Goal: Task Accomplishment & Management: Manage account settings

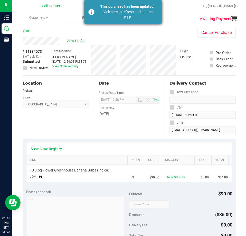
click at [106, 13] on div "Click here to refresh and get the latest." at bounding box center [127, 14] width 60 height 11
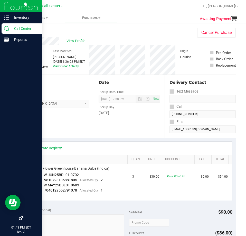
click at [12, 27] on p "Call Center" at bounding box center [24, 28] width 31 height 6
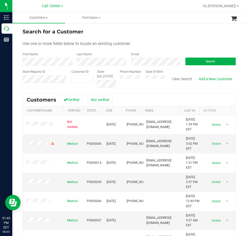
click at [199, 57] on div "Search" at bounding box center [209, 59] width 54 height 14
click at [197, 60] on button "Search" at bounding box center [210, 62] width 50 height 8
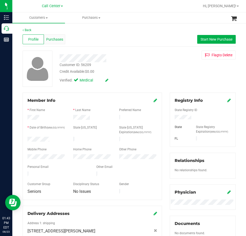
click at [55, 42] on div "Purchases" at bounding box center [54, 39] width 21 height 10
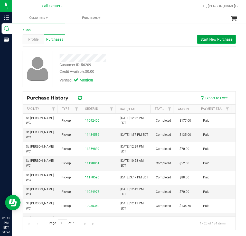
click at [204, 43] on button "Start New Purchase" at bounding box center [216, 39] width 39 height 9
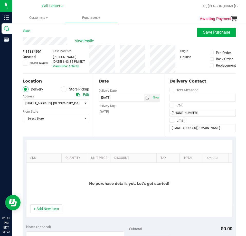
click at [71, 90] on label "Store Pickup" at bounding box center [75, 89] width 28 height 6
click at [0, 0] on input "Store Pickup" at bounding box center [0, 0] width 0 height 0
click at [61, 104] on span "Select Store" at bounding box center [53, 103] width 60 height 7
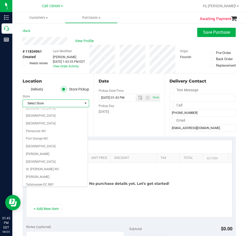
scroll to position [283, 0]
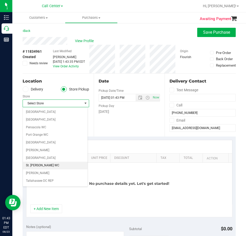
click at [44, 165] on li "St. [PERSON_NAME] WC" at bounding box center [55, 166] width 65 height 8
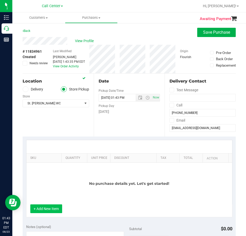
click at [53, 210] on button "+ Add New Item" at bounding box center [46, 208] width 32 height 9
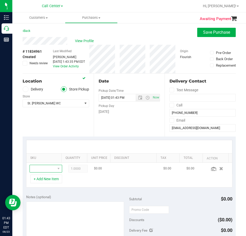
click at [55, 168] on span "NO DATA FOUND" at bounding box center [58, 168] width 6 height 7
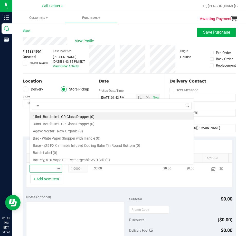
scroll to position [8, 21]
type input "wna"
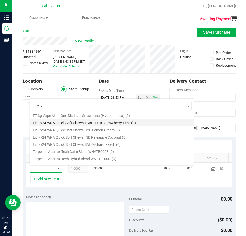
scroll to position [146, 0]
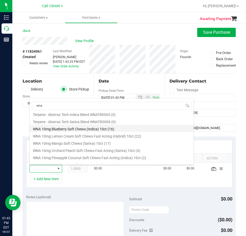
click at [72, 130] on li "WNA 10mg Blueberry Soft Chews (Indica) 10ct (16)" at bounding box center [112, 128] width 164 height 7
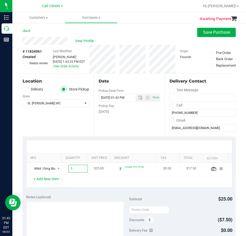
click at [74, 168] on span "1.00 1" at bounding box center [78, 169] width 20 height 8
click at [74, 168] on input "1" at bounding box center [78, 168] width 19 height 7
type input "5"
type input "5.00"
click at [85, 185] on div "+ Add New Item" at bounding box center [129, 180] width 206 height 13
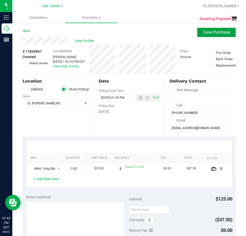
click at [215, 35] on button "Save Purchase" at bounding box center [216, 32] width 39 height 9
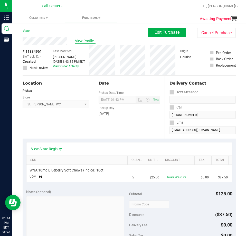
click at [89, 41] on span "View Profile" at bounding box center [85, 40] width 21 height 5
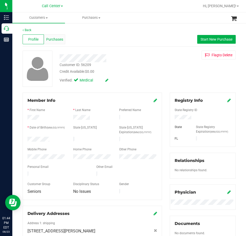
click at [63, 41] on div "Purchases" at bounding box center [54, 39] width 21 height 10
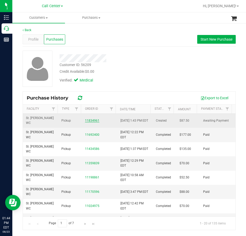
click at [92, 119] on link "11834961" at bounding box center [92, 121] width 14 height 4
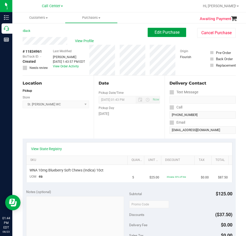
click at [166, 31] on span "Edit Purchase" at bounding box center [167, 32] width 25 height 5
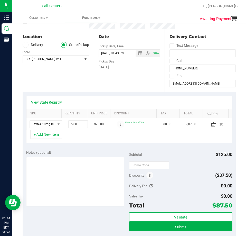
scroll to position [51, 0]
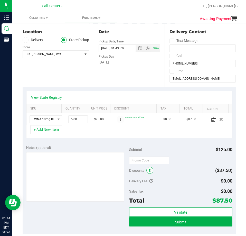
click at [146, 170] on span at bounding box center [149, 170] width 7 height 7
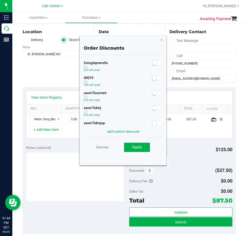
click at [152, 79] on small at bounding box center [154, 78] width 5 height 5
click at [138, 149] on span "Apply" at bounding box center [137, 147] width 10 height 5
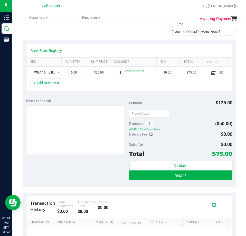
scroll to position [103, 0]
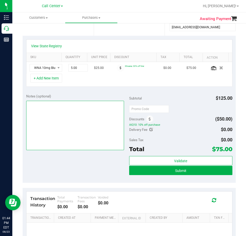
click at [45, 120] on textarea at bounding box center [75, 125] width 98 height 49
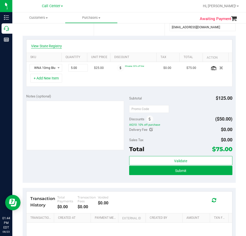
click at [51, 45] on link "View State Registry" at bounding box center [46, 45] width 31 height 5
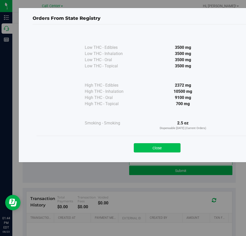
click at [170, 149] on button "Close" at bounding box center [157, 147] width 47 height 9
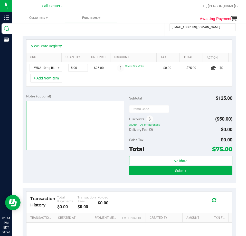
click at [49, 112] on textarea at bounding box center [75, 125] width 98 height 49
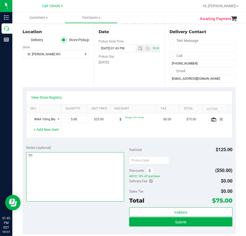
scroll to position [77, 0]
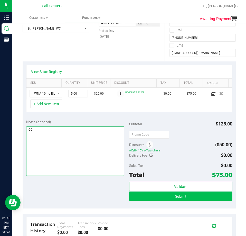
type textarea "CC"
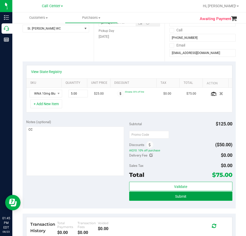
click at [186, 195] on button "Submit" at bounding box center [180, 195] width 103 height 9
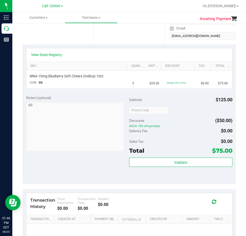
scroll to position [103, 0]
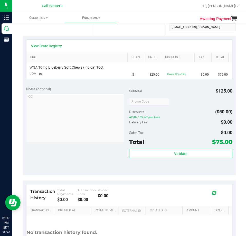
click at [212, 142] on span "$75.00" at bounding box center [222, 141] width 20 height 7
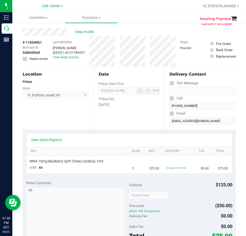
scroll to position [0, 0]
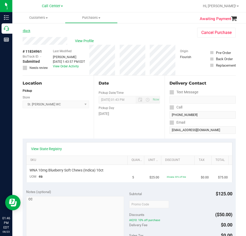
click at [25, 31] on link "Back" at bounding box center [27, 31] width 8 height 4
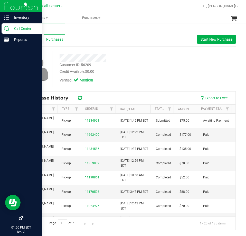
click at [5, 29] on icon at bounding box center [6, 28] width 5 height 5
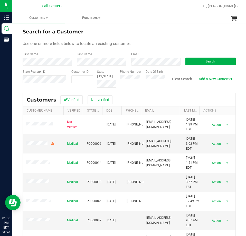
click at [204, 57] on div "Search" at bounding box center [209, 59] width 54 height 14
click at [203, 59] on button "Search" at bounding box center [210, 62] width 50 height 8
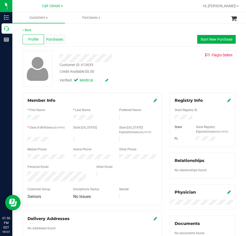
click at [60, 39] on span "Purchases" at bounding box center [54, 39] width 17 height 5
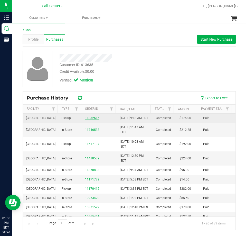
click at [93, 119] on link "11832615" at bounding box center [92, 118] width 14 height 4
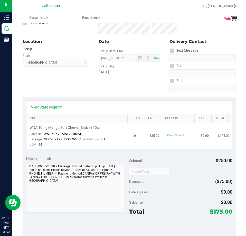
scroll to position [51, 0]
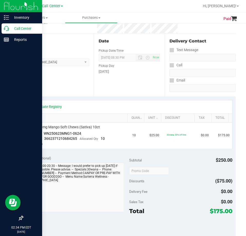
click at [12, 28] on p "Call Center" at bounding box center [24, 28] width 31 height 6
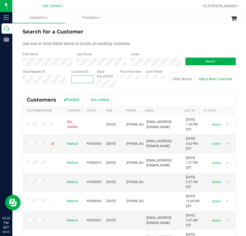
paste input "1550341"
type input "1550341"
click at [213, 60] on button "Search" at bounding box center [210, 62] width 50 height 8
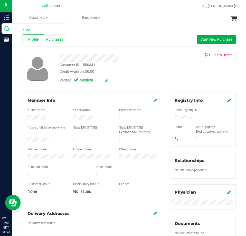
click at [54, 40] on span "Purchases" at bounding box center [54, 39] width 17 height 5
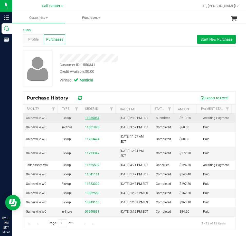
click at [88, 118] on div "11835064" at bounding box center [99, 118] width 29 height 5
click at [89, 119] on link "11835064" at bounding box center [92, 118] width 14 height 4
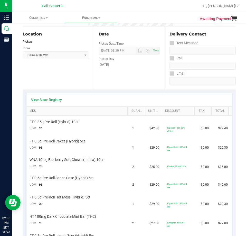
scroll to position [51, 0]
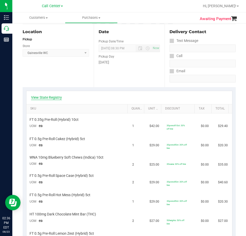
click at [59, 99] on link "View State Registry" at bounding box center [46, 97] width 31 height 5
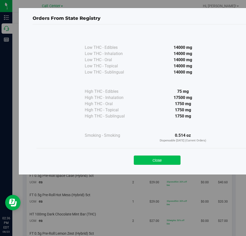
click at [154, 161] on button "Close" at bounding box center [157, 159] width 47 height 9
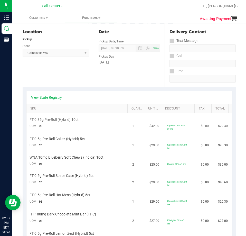
scroll to position [77, 0]
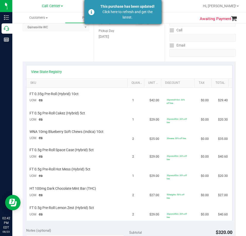
click at [132, 9] on div "Click here to refresh and get the latest." at bounding box center [127, 14] width 60 height 11
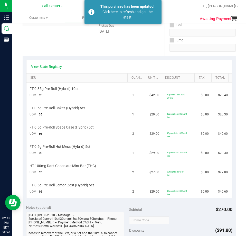
scroll to position [69, 0]
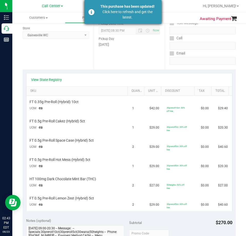
click at [133, 15] on div "Click here to refresh and get the latest." at bounding box center [127, 14] width 60 height 11
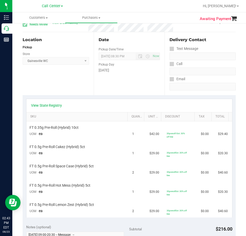
scroll to position [0, 0]
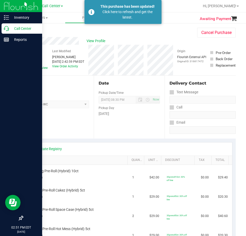
click at [8, 28] on icon at bounding box center [6, 28] width 5 height 5
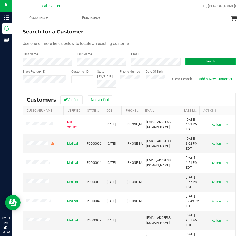
click at [193, 58] on button "Search" at bounding box center [210, 62] width 50 height 8
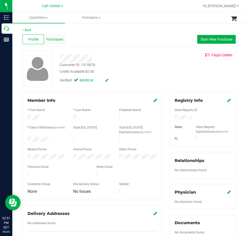
click at [54, 39] on span "Purchases" at bounding box center [54, 39] width 17 height 5
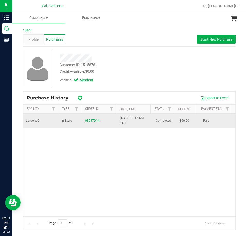
click at [91, 119] on link "08937914" at bounding box center [92, 121] width 14 height 4
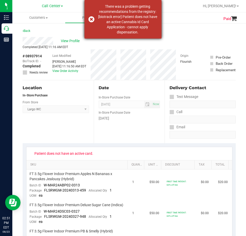
click at [131, 18] on dispensation "There was a problem getting recommendations from the registry: [biotrack error]…" at bounding box center [127, 19] width 60 height 31
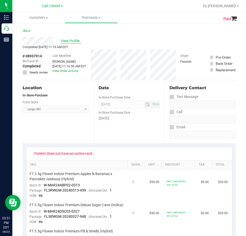
click at [72, 40] on span "View Profile" at bounding box center [71, 40] width 21 height 5
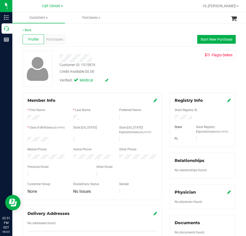
click at [227, 99] on icon at bounding box center [229, 100] width 4 height 4
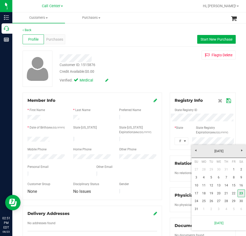
click at [241, 193] on link "23" at bounding box center [241, 193] width 7 height 8
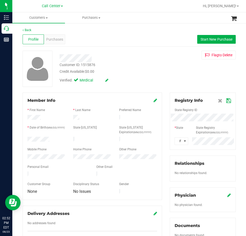
click at [226, 101] on icon at bounding box center [228, 101] width 5 height 4
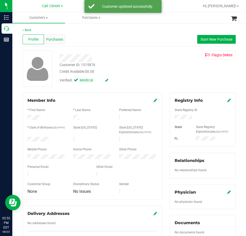
click at [57, 38] on span "Purchases" at bounding box center [54, 39] width 17 height 5
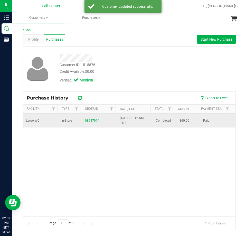
click at [86, 121] on link "08937914" at bounding box center [92, 121] width 14 height 4
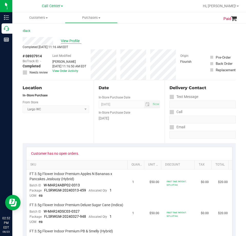
click at [68, 41] on span "View Profile" at bounding box center [71, 40] width 21 height 5
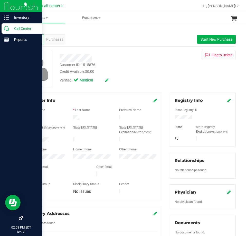
click at [8, 30] on icon at bounding box center [6, 28] width 5 height 5
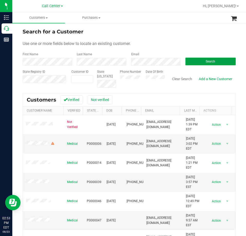
click at [212, 62] on button "Search" at bounding box center [210, 62] width 50 height 8
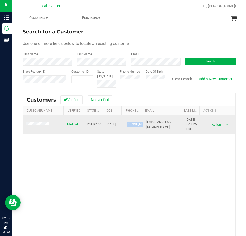
drag, startPoint x: 131, startPoint y: 130, endPoint x: 124, endPoint y: 118, distance: 13.8
click at [127, 122] on span "[PHONE_NUMBER]" at bounding box center [140, 124] width 26 height 5
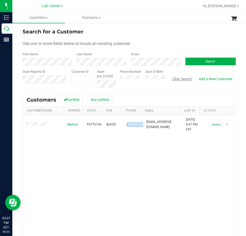
click at [182, 79] on button "Clear Search" at bounding box center [182, 78] width 27 height 9
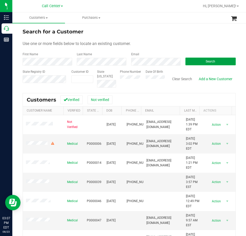
click at [200, 61] on button "Search" at bounding box center [210, 62] width 50 height 8
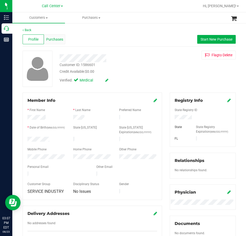
click at [57, 39] on span "Purchases" at bounding box center [54, 39] width 17 height 5
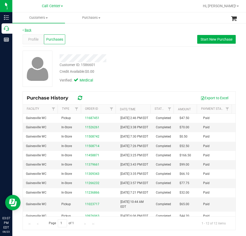
click at [27, 31] on link "Back" at bounding box center [27, 30] width 9 height 4
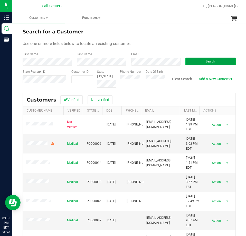
click at [207, 59] on button "Search" at bounding box center [210, 62] width 50 height 8
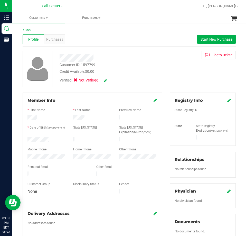
click at [154, 99] on icon at bounding box center [156, 100] width 4 height 4
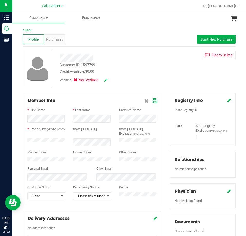
click at [154, 101] on icon at bounding box center [155, 101] width 5 height 4
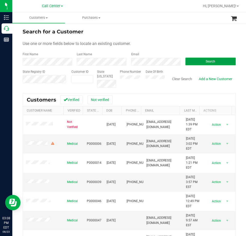
click at [198, 63] on button "Search" at bounding box center [210, 62] width 50 height 8
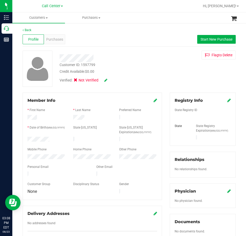
click at [154, 99] on icon at bounding box center [156, 100] width 4 height 4
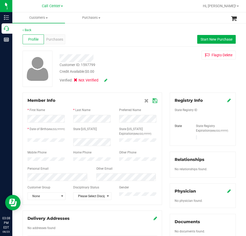
click at [107, 81] on icon at bounding box center [105, 80] width 3 height 4
click at [154, 102] on icon at bounding box center [155, 101] width 5 height 4
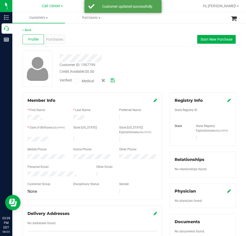
click at [78, 81] on icon at bounding box center [77, 81] width 3 height 0
click at [0, 0] on input "Medical" at bounding box center [0, 0] width 0 height 0
click at [116, 80] on div "Verified: Medical" at bounding box center [111, 80] width 110 height 13
click at [113, 81] on icon at bounding box center [113, 81] width 4 height 4
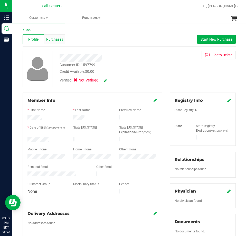
click at [56, 42] on span "Purchases" at bounding box center [54, 39] width 17 height 5
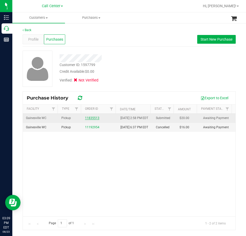
click at [89, 119] on link "11835513" at bounding box center [92, 118] width 14 height 4
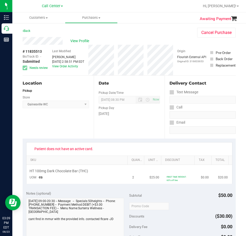
click at [67, 169] on span "HT 100mg Dark Chocolate Bar (THC)" at bounding box center [59, 170] width 59 height 5
copy div "HT 100mg Dark Chocolate Bar (THC)"
click at [26, 30] on link "Back" at bounding box center [27, 31] width 8 height 4
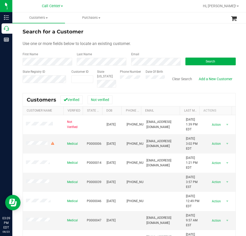
click at [193, 69] on form "Search for a Customer Use one or more fields below to locate an existing custom…" at bounding box center [129, 58] width 213 height 60
click at [197, 64] on button "Search" at bounding box center [210, 62] width 50 height 8
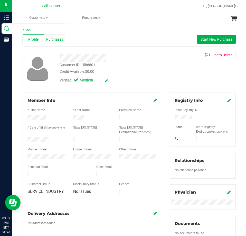
click at [51, 38] on span "Purchases" at bounding box center [54, 39] width 17 height 5
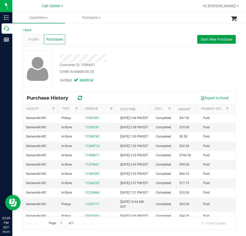
click at [218, 38] on span "Start New Purchase" at bounding box center [217, 39] width 32 height 4
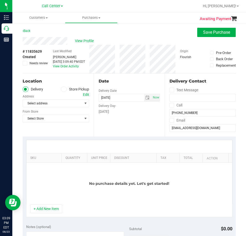
click at [72, 88] on label "Store Pickup" at bounding box center [75, 89] width 28 height 6
click at [0, 0] on input "Store Pickup" at bounding box center [0, 0] width 0 height 0
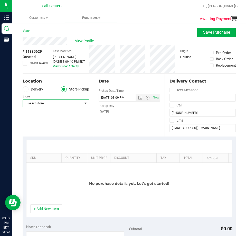
click at [53, 102] on span "Select Store" at bounding box center [53, 103] width 60 height 7
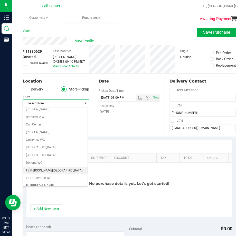
scroll to position [51, 0]
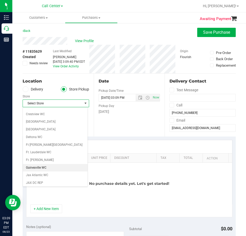
drag, startPoint x: 46, startPoint y: 165, endPoint x: 46, endPoint y: 169, distance: 4.1
click at [46, 165] on li "Gainesville WC" at bounding box center [55, 168] width 65 height 8
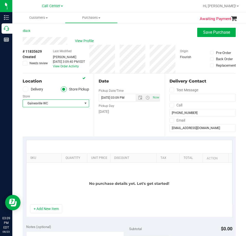
drag, startPoint x: 46, startPoint y: 207, endPoint x: 46, endPoint y: 199, distance: 8.0
click at [46, 206] on button "+ Add New Item" at bounding box center [46, 208] width 32 height 9
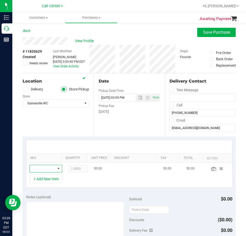
click at [57, 169] on span "NO DATA FOUND" at bounding box center [59, 168] width 4 height 4
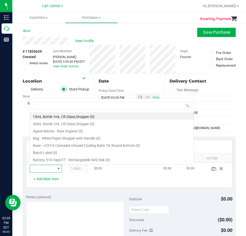
scroll to position [8, 21]
type input "HT 100mg Dark Chocolate Bar (THC)"
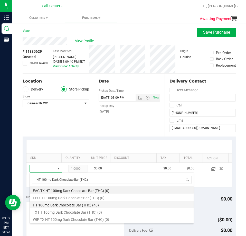
click at [71, 204] on li "HT 100mg Dark Chocolate Bar (THC) (40)" at bounding box center [112, 204] width 164 height 7
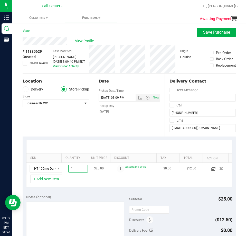
click at [74, 168] on span "1.00 1" at bounding box center [78, 169] width 20 height 8
click at [74, 168] on input "1" at bounding box center [78, 168] width 19 height 7
type input "2"
type input "2.00"
click at [59, 212] on textarea at bounding box center [75, 225] width 98 height 49
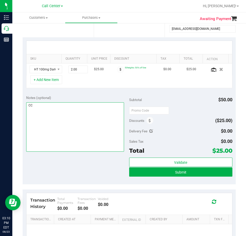
scroll to position [103, 0]
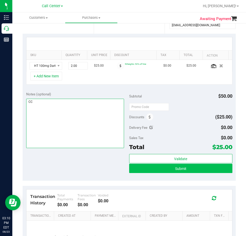
type textarea "CC"
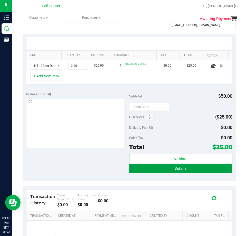
click at [209, 170] on button "Submit" at bounding box center [180, 168] width 103 height 9
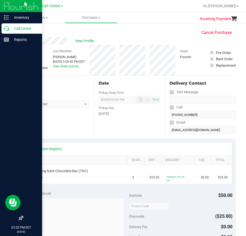
click at [7, 30] on icon at bounding box center [6, 28] width 5 height 5
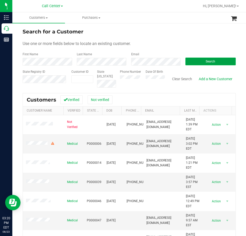
click at [206, 61] on span "Search" at bounding box center [211, 62] width 10 height 4
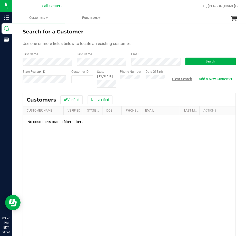
click at [170, 79] on button "Clear Search" at bounding box center [182, 78] width 27 height 9
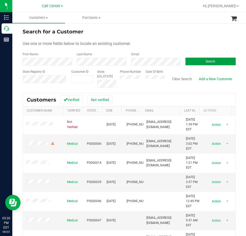
click at [208, 63] on span "Search" at bounding box center [211, 62] width 10 height 4
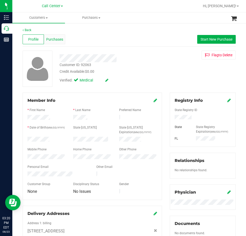
click at [61, 43] on div "Purchases" at bounding box center [54, 39] width 21 height 10
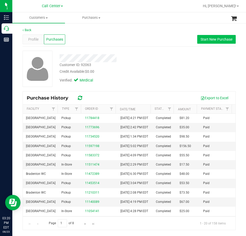
click at [213, 34] on div "Profile Purchases Start New Purchase" at bounding box center [129, 39] width 213 height 14
click at [215, 36] on button "Start New Purchase" at bounding box center [216, 39] width 39 height 9
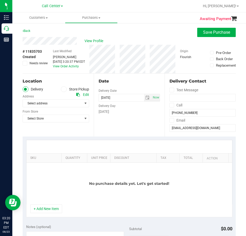
click at [70, 89] on label "Store Pickup" at bounding box center [75, 89] width 28 height 6
click at [0, 0] on input "Store Pickup" at bounding box center [0, 0] width 0 height 0
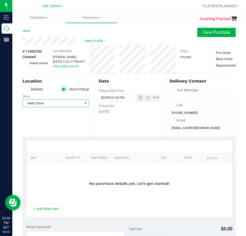
click at [59, 104] on span "Select Store" at bounding box center [53, 103] width 60 height 7
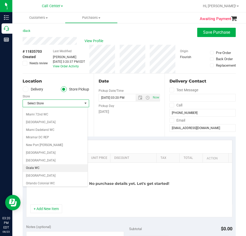
scroll to position [205, 0]
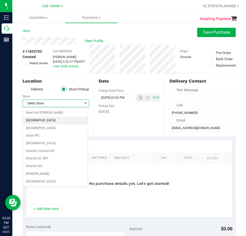
click at [48, 120] on li "[GEOGRAPHIC_DATA]" at bounding box center [55, 121] width 65 height 8
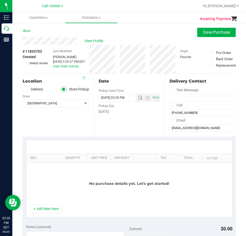
drag, startPoint x: 89, startPoint y: 124, endPoint x: 68, endPoint y: 192, distance: 71.6
click at [89, 124] on div "Location Delivery Store Pickup Store [GEOGRAPHIC_DATA] WC Select Store [PERSON_…" at bounding box center [58, 104] width 71 height 63
click at [50, 208] on button "+ Add New Item" at bounding box center [46, 208] width 32 height 9
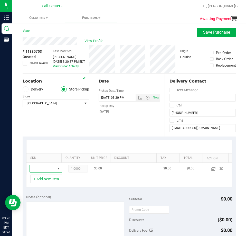
click at [47, 169] on span "NO DATA FOUND" at bounding box center [43, 168] width 26 height 7
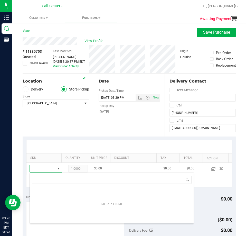
scroll to position [8, 21]
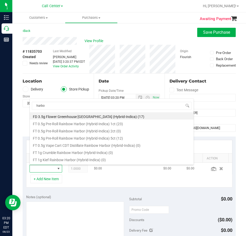
type input "harbor"
click at [133, 116] on li "FD 3.5g Flower Greenhouse [GEOGRAPHIC_DATA] (Hybrid-Indica) (17)" at bounding box center [112, 115] width 164 height 7
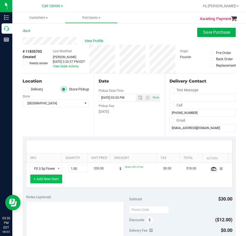
click at [46, 181] on button "+ Add New Item" at bounding box center [46, 178] width 32 height 9
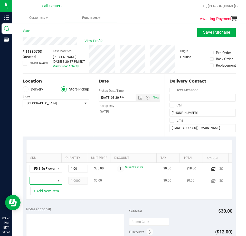
click at [45, 178] on span "NO DATA FOUND" at bounding box center [43, 180] width 26 height 7
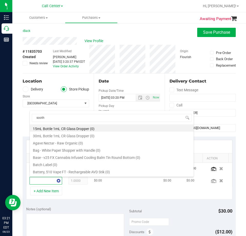
type input "soothe"
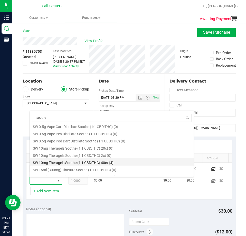
scroll to position [308, 0]
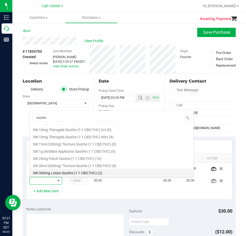
click at [79, 173] on li "SW 360mg Lotion Soothe (1:1 CBD:THC) (2)" at bounding box center [112, 171] width 164 height 7
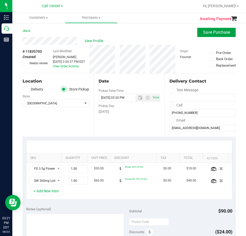
click at [211, 34] on span "Save Purchase" at bounding box center [216, 32] width 27 height 5
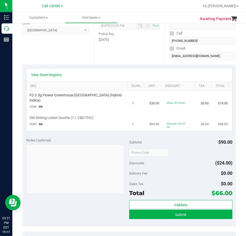
scroll to position [77, 0]
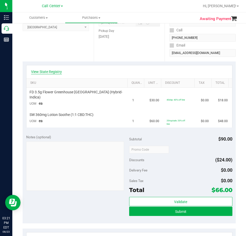
click at [56, 71] on link "View State Registry" at bounding box center [46, 71] width 31 height 5
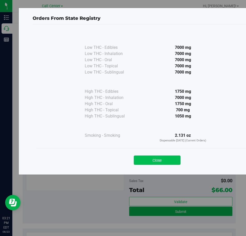
click at [164, 159] on button "Close" at bounding box center [157, 159] width 47 height 9
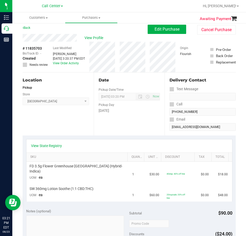
scroll to position [0, 0]
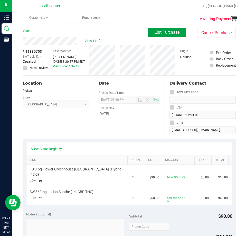
click at [177, 32] on button "Edit Purchase" at bounding box center [167, 32] width 39 height 9
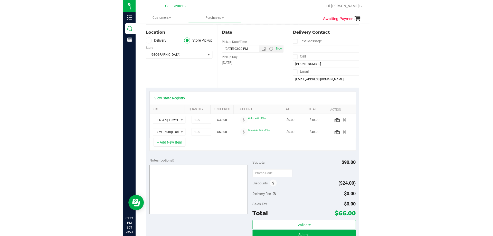
scroll to position [51, 0]
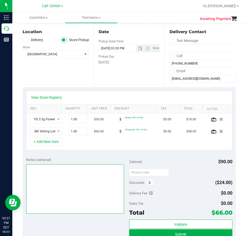
click at [60, 182] on textarea at bounding box center [75, 188] width 98 height 49
type textarea "CC"
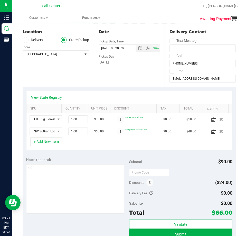
click at [75, 149] on div "+ Add New Item" at bounding box center [129, 143] width 206 height 13
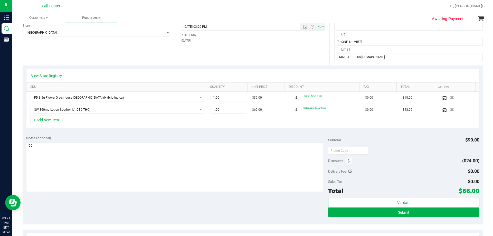
scroll to position [103, 0]
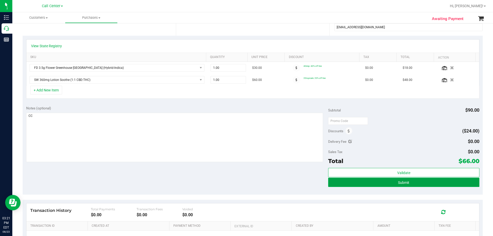
click at [246, 184] on button "Submit" at bounding box center [403, 182] width 151 height 9
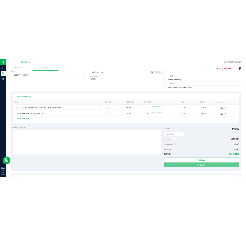
scroll to position [0, 0]
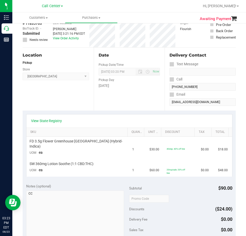
scroll to position [77, 0]
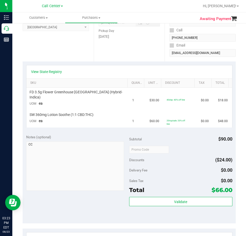
click at [218, 194] on div "$66.00" at bounding box center [222, 189] width 21 height 9
click at [217, 190] on span "$66.00" at bounding box center [222, 189] width 21 height 7
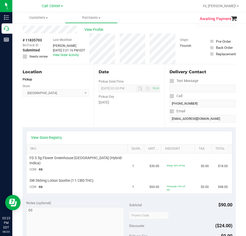
scroll to position [0, 0]
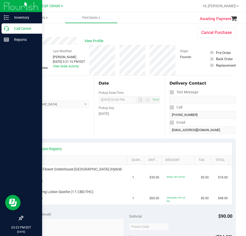
click at [11, 27] on p "Call Center" at bounding box center [24, 28] width 31 height 6
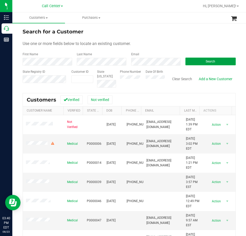
click at [211, 62] on span "Search" at bounding box center [211, 62] width 10 height 4
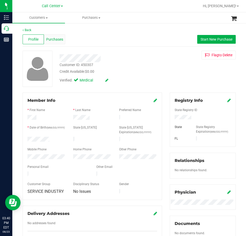
click at [52, 42] on div "Purchases" at bounding box center [54, 39] width 21 height 10
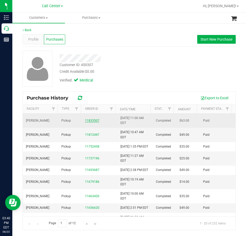
click at [93, 120] on link "11833507" at bounding box center [92, 121] width 14 height 4
